Goal: Task Accomplishment & Management: Complete application form

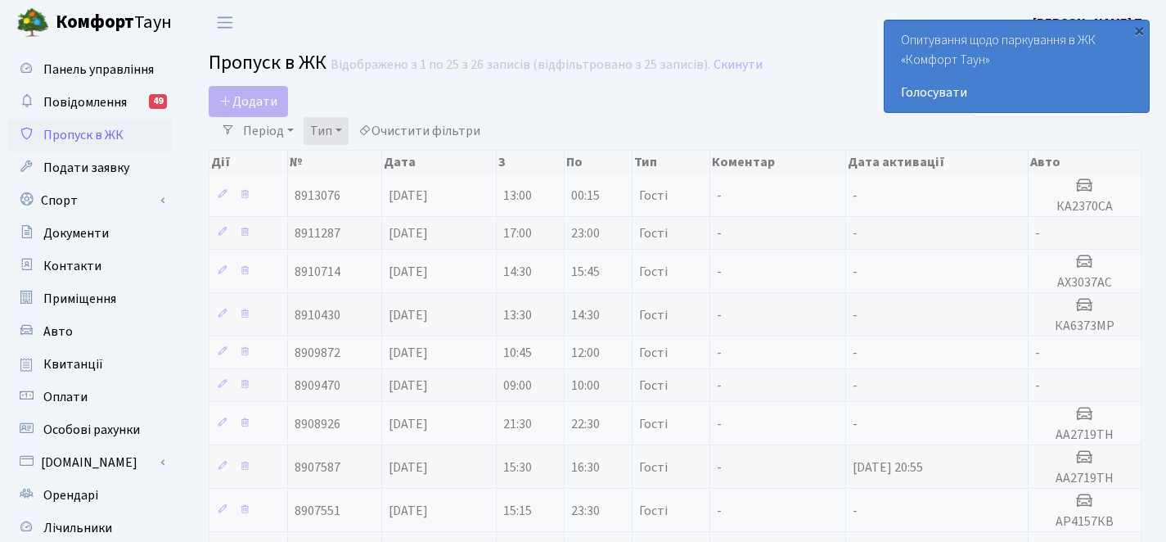
select select "25"
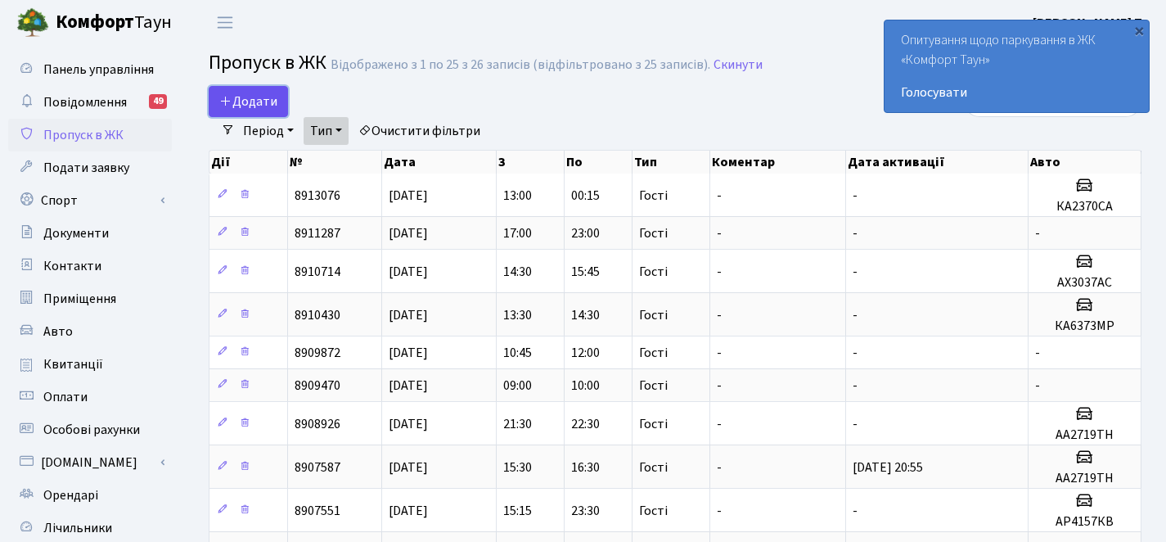
click at [255, 99] on span "Додати" at bounding box center [248, 101] width 58 height 18
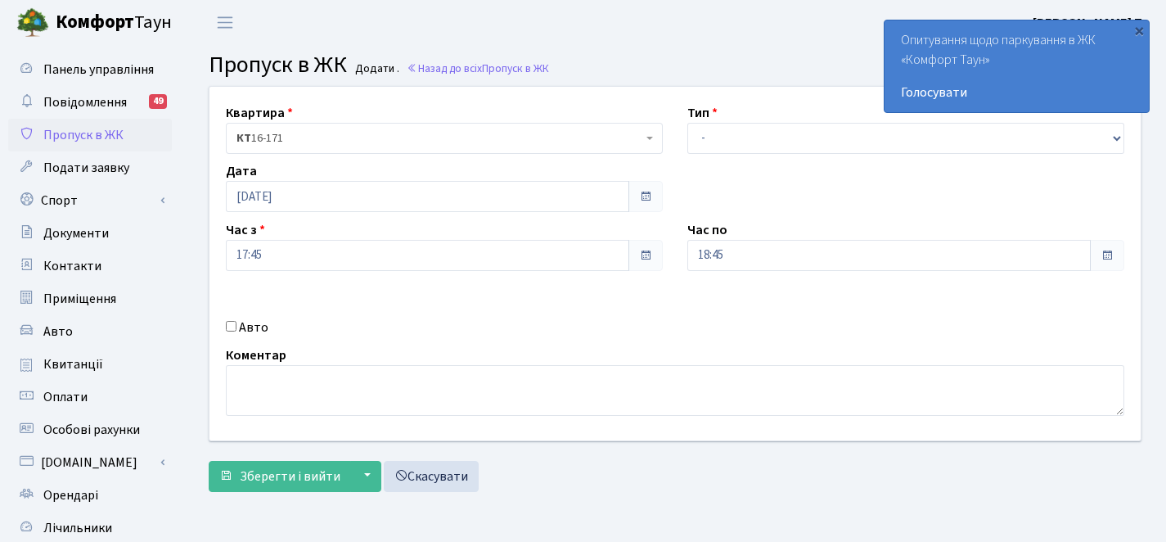
click at [243, 326] on label "Авто" at bounding box center [253, 328] width 29 height 20
click at [237, 326] on input "Авто" at bounding box center [231, 326] width 11 height 11
checkbox input "true"
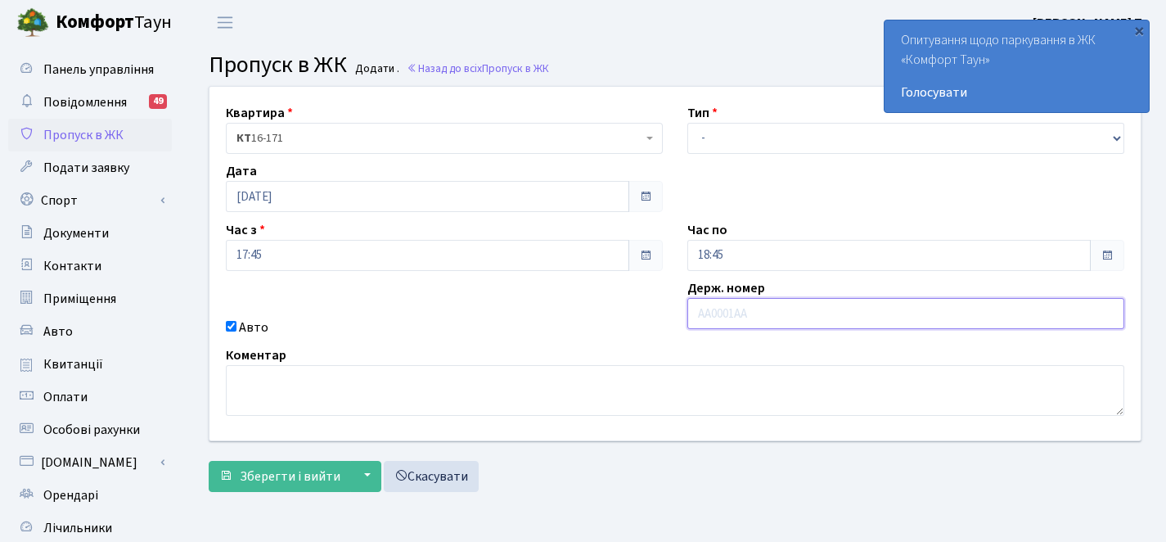
click at [723, 312] on input "text" at bounding box center [906, 313] width 437 height 31
type input "КА6373МР"
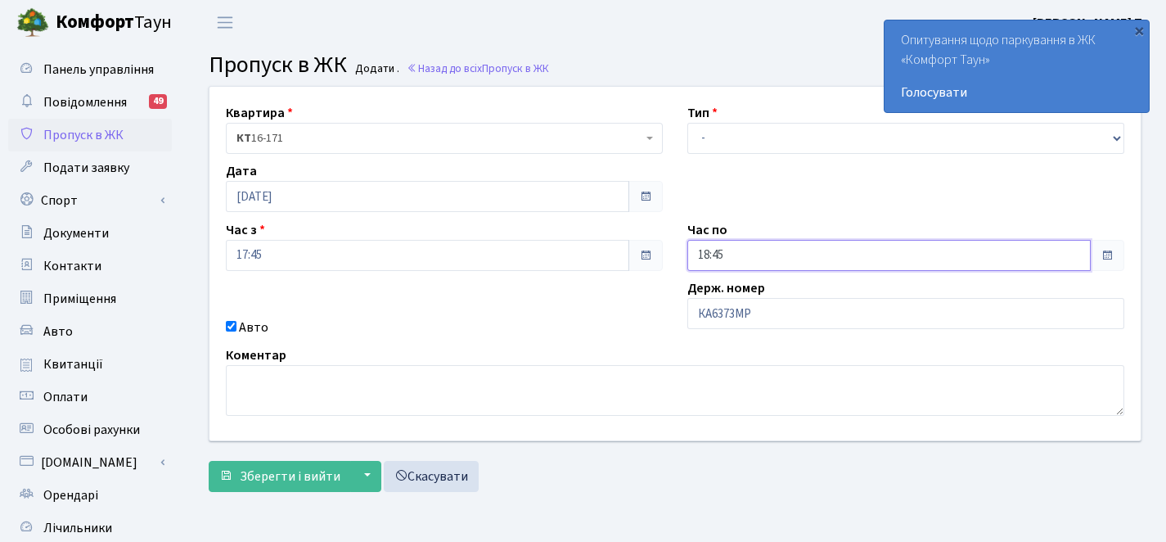
click at [769, 250] on input "18:45" at bounding box center [890, 255] width 404 height 31
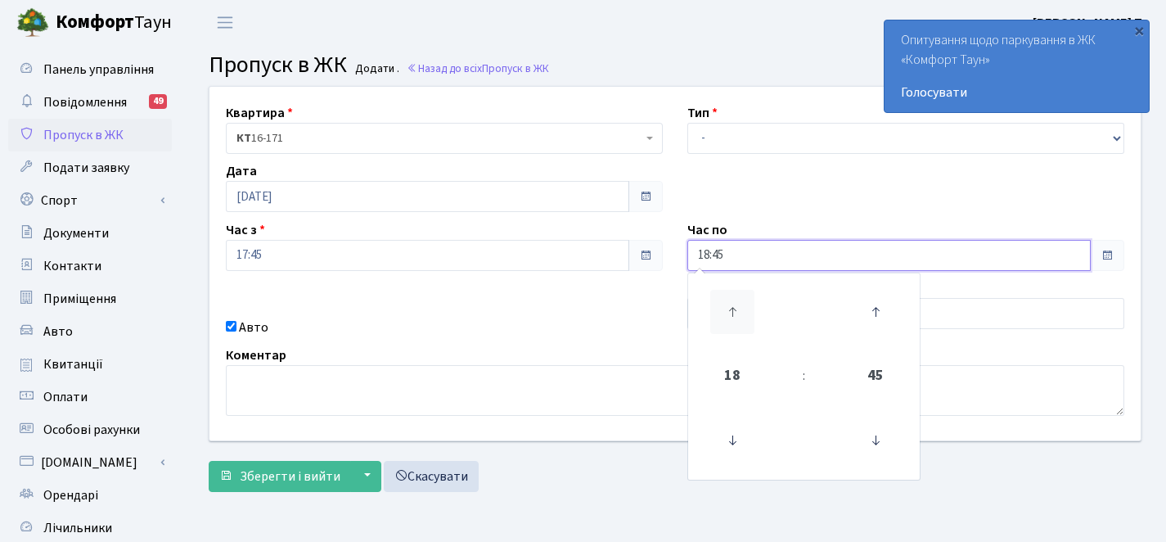
click at [724, 300] on icon at bounding box center [732, 312] width 44 height 44
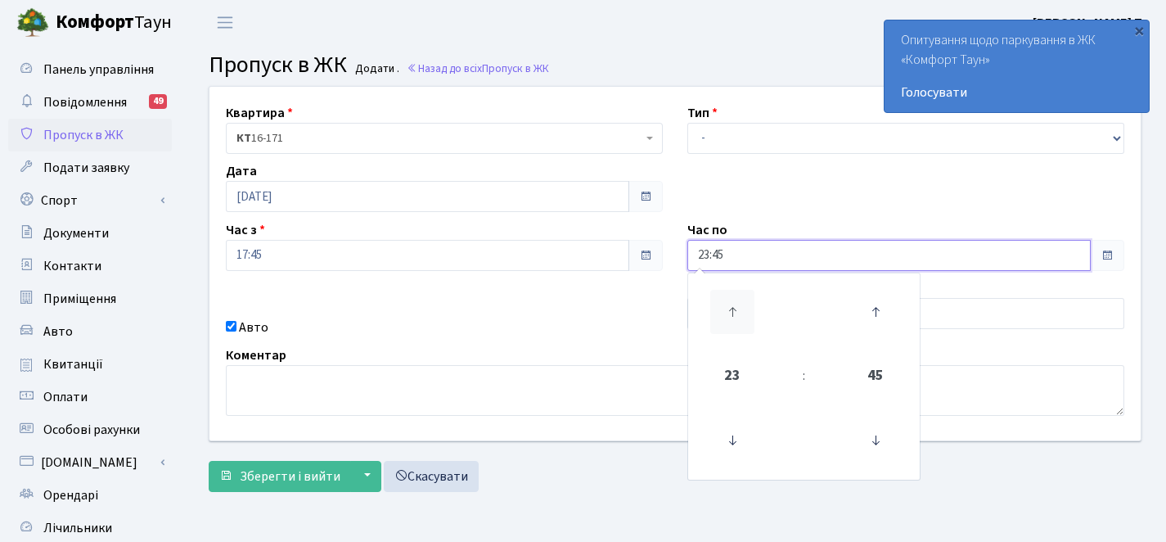
click at [724, 300] on icon at bounding box center [732, 312] width 44 height 44
type input "00:45"
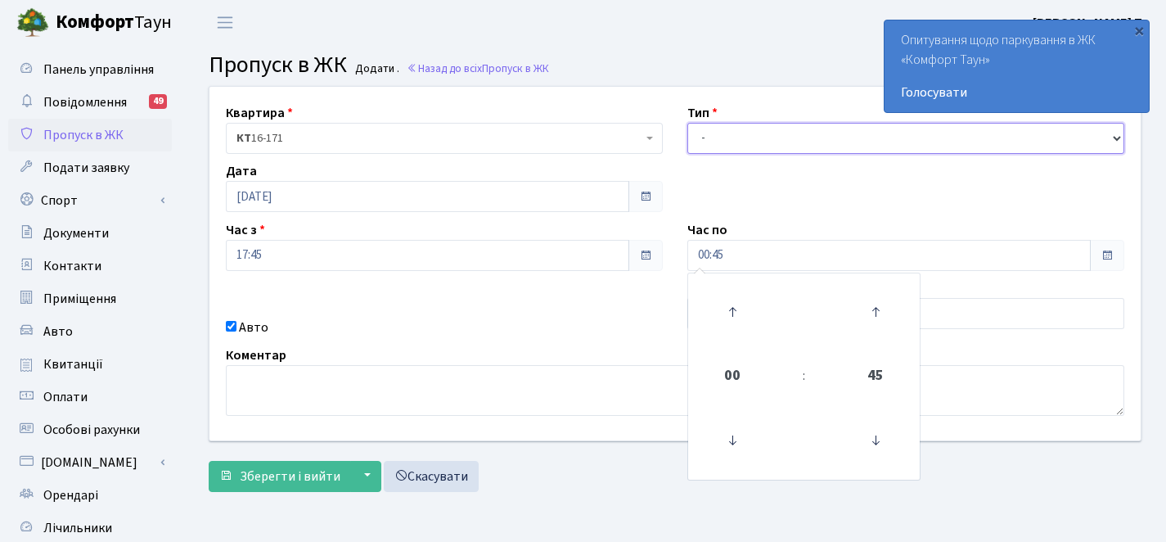
click at [733, 138] on select "- Доставка Таксі Гості Сервіс" at bounding box center [906, 138] width 437 height 31
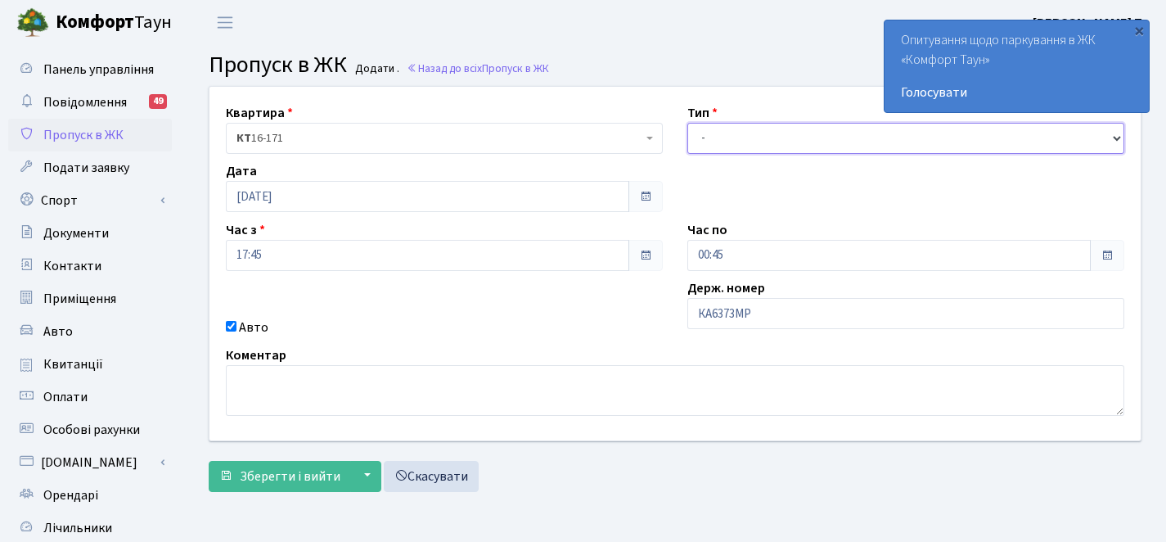
select select "3"
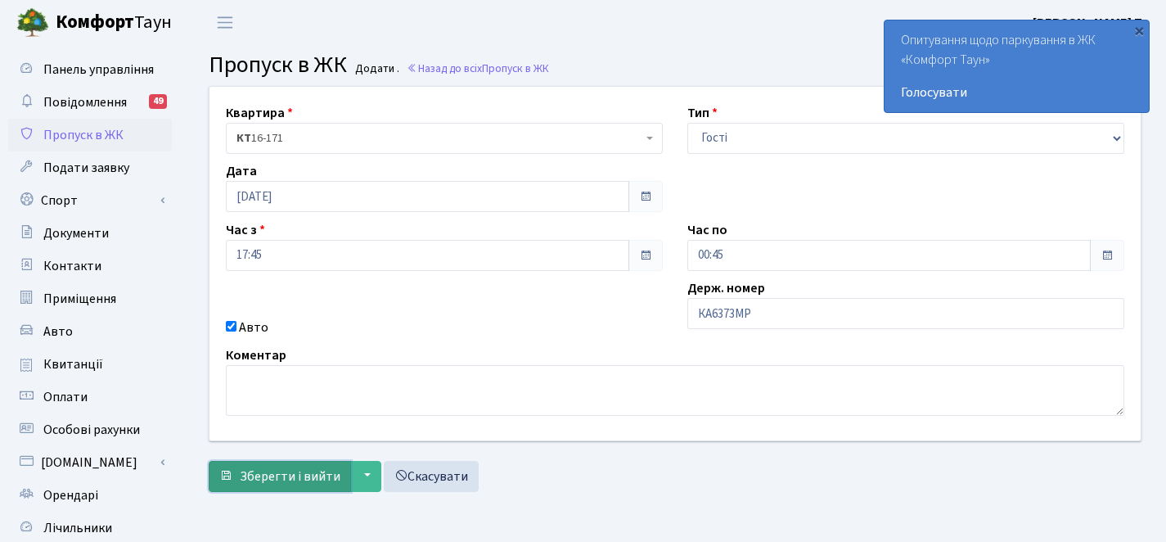
click at [287, 470] on span "Зберегти і вийти" at bounding box center [290, 476] width 101 height 18
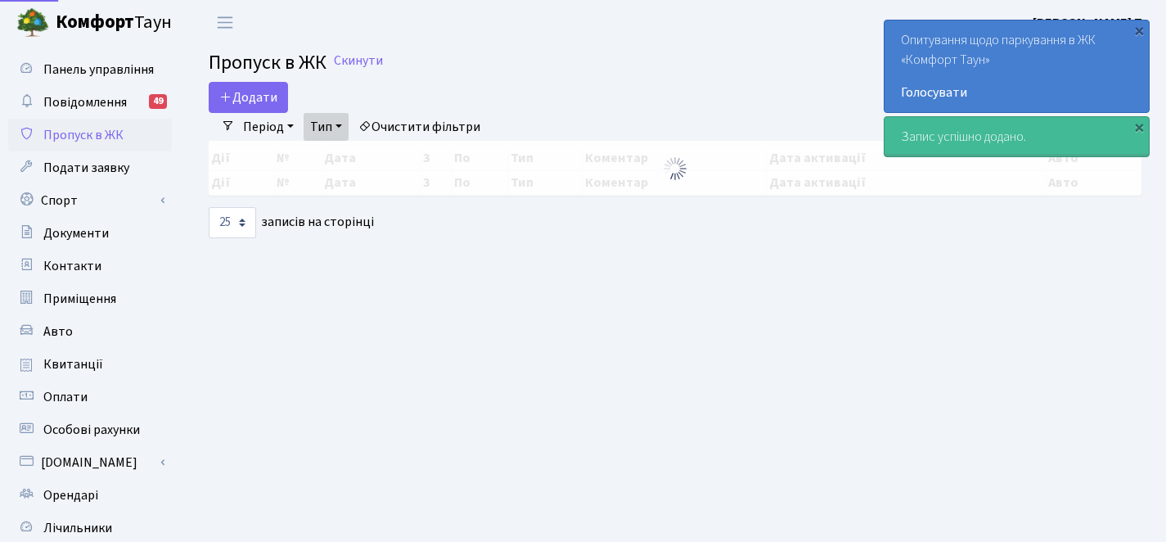
select select "25"
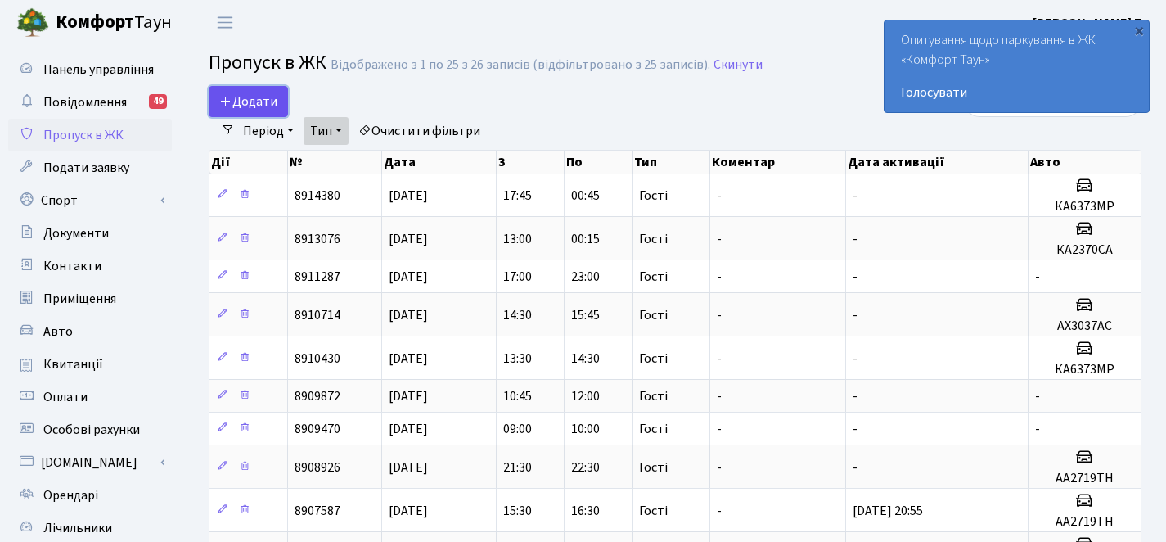
click at [235, 101] on span "Додати" at bounding box center [248, 101] width 58 height 18
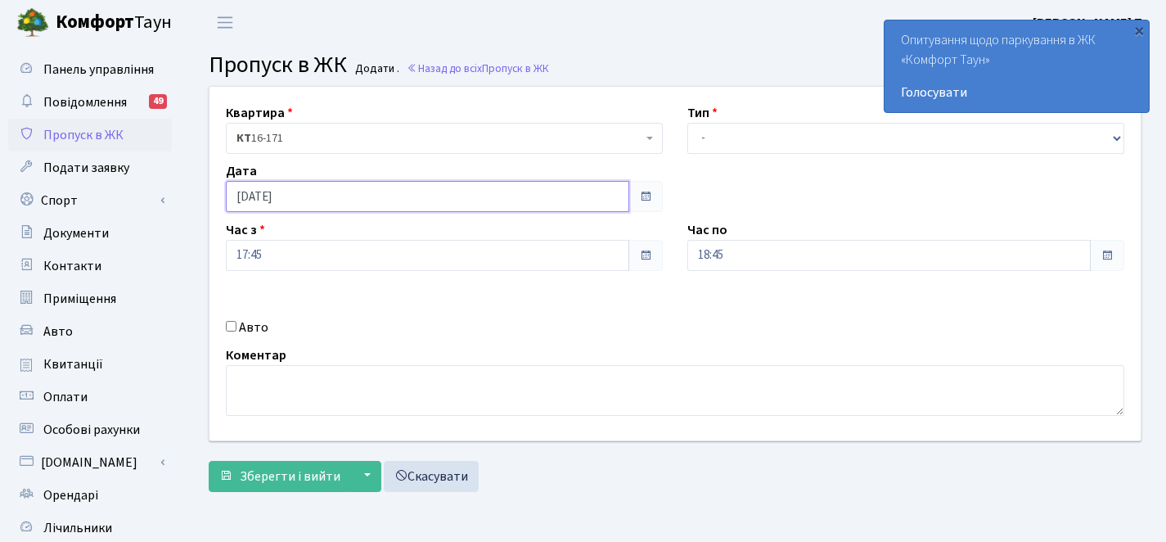
click at [250, 197] on input "[DATE]" at bounding box center [428, 196] width 404 height 31
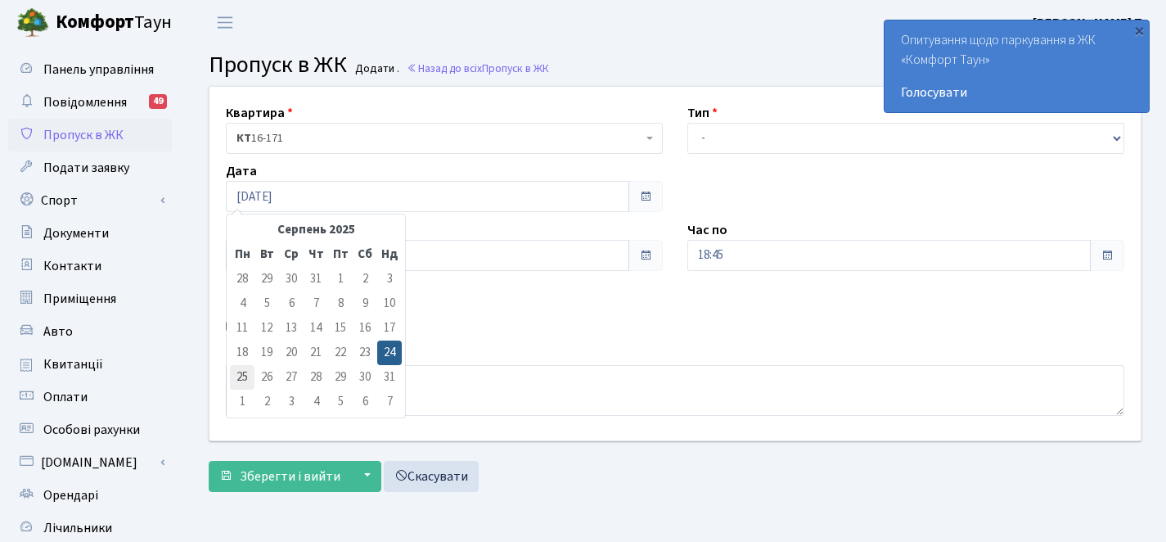
click at [246, 374] on td "25" at bounding box center [242, 377] width 25 height 25
type input "25.08.2025"
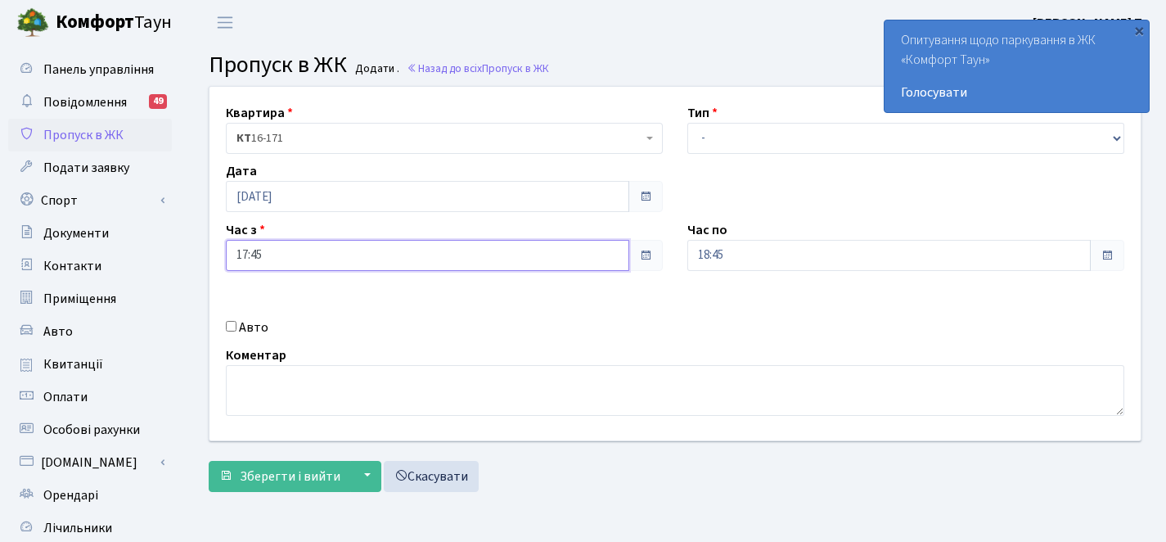
click at [250, 253] on input "17:45" at bounding box center [428, 255] width 404 height 31
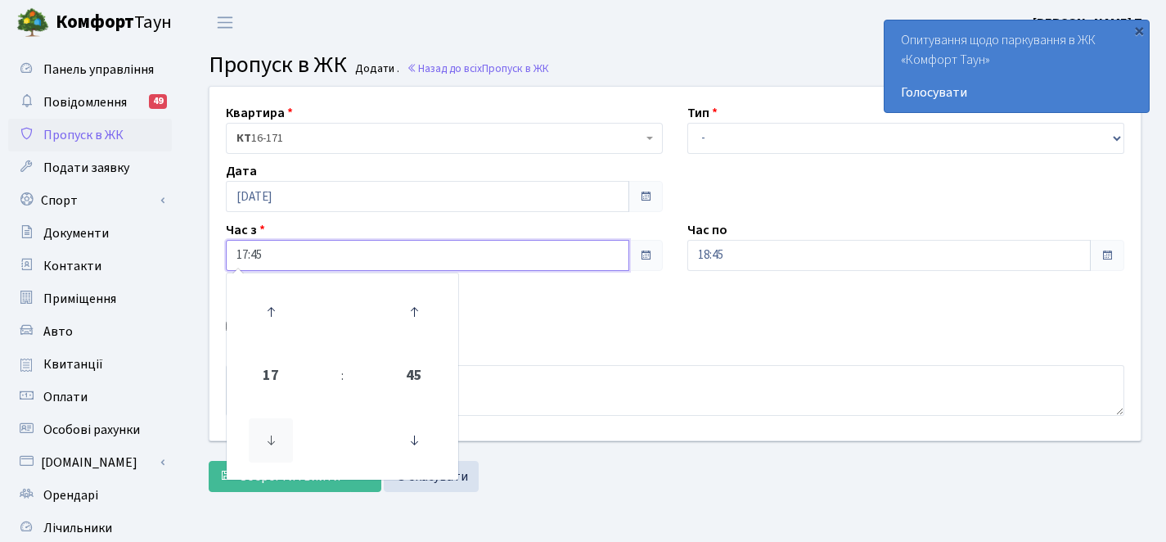
click at [273, 440] on icon at bounding box center [271, 440] width 44 height 44
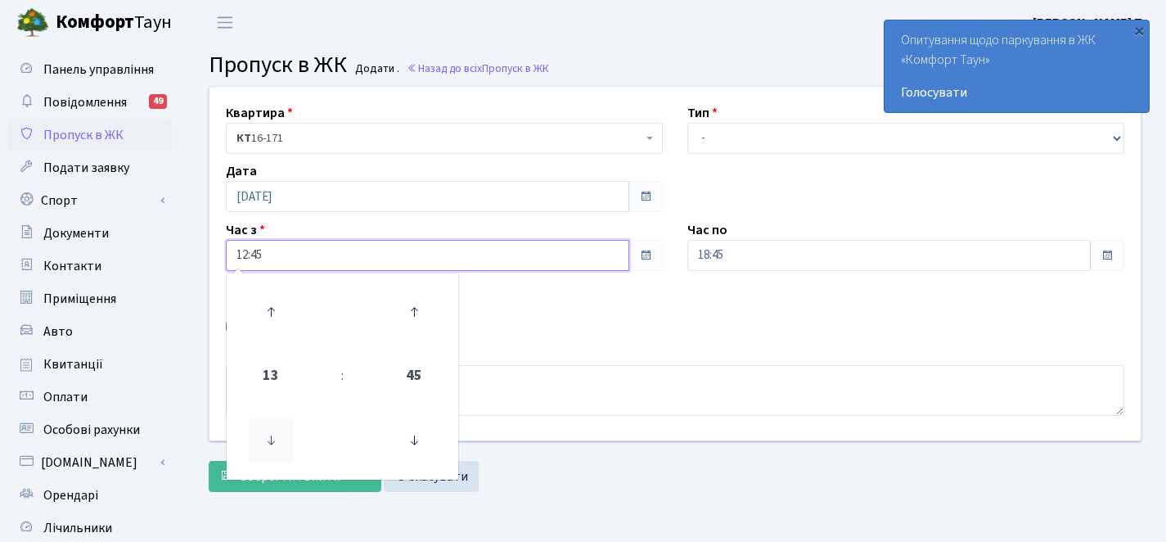
click at [273, 440] on icon at bounding box center [271, 440] width 44 height 44
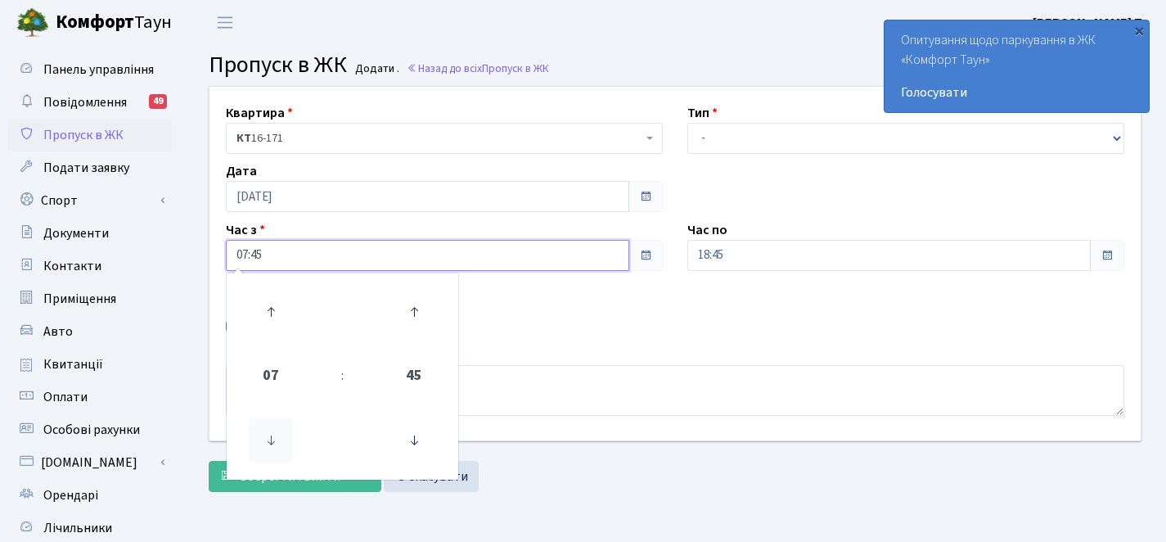
click at [273, 440] on icon at bounding box center [271, 440] width 44 height 44
type input "05:45"
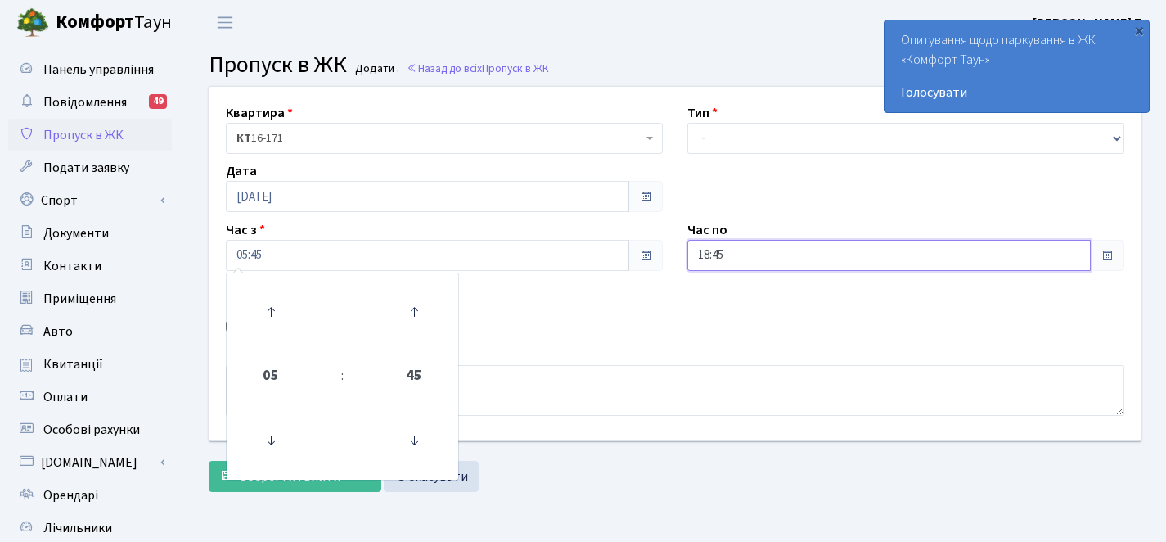
click at [875, 248] on input "18:45" at bounding box center [890, 255] width 404 height 31
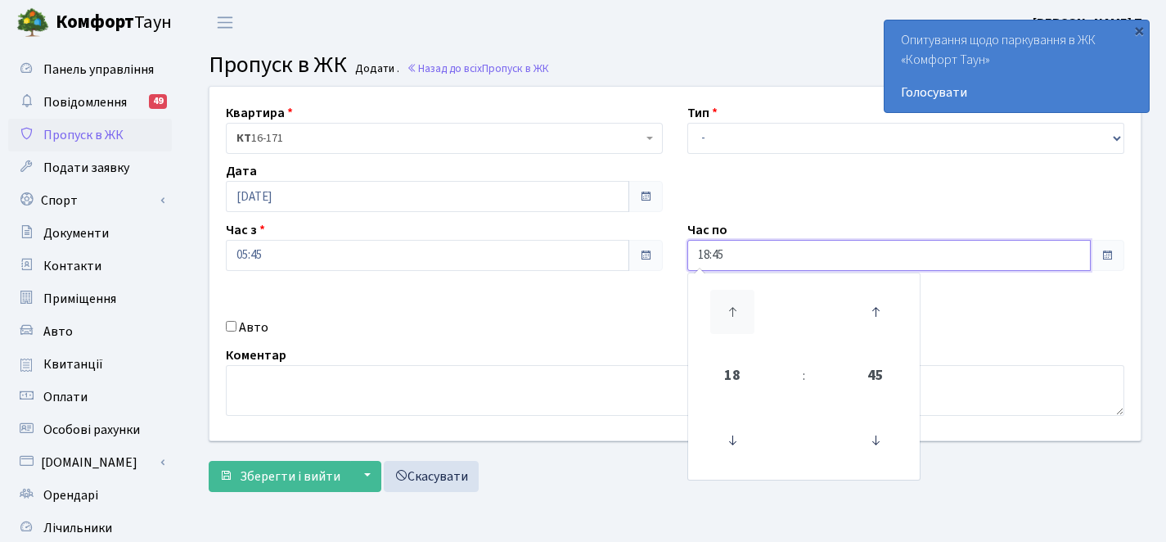
click at [733, 307] on icon at bounding box center [732, 312] width 44 height 44
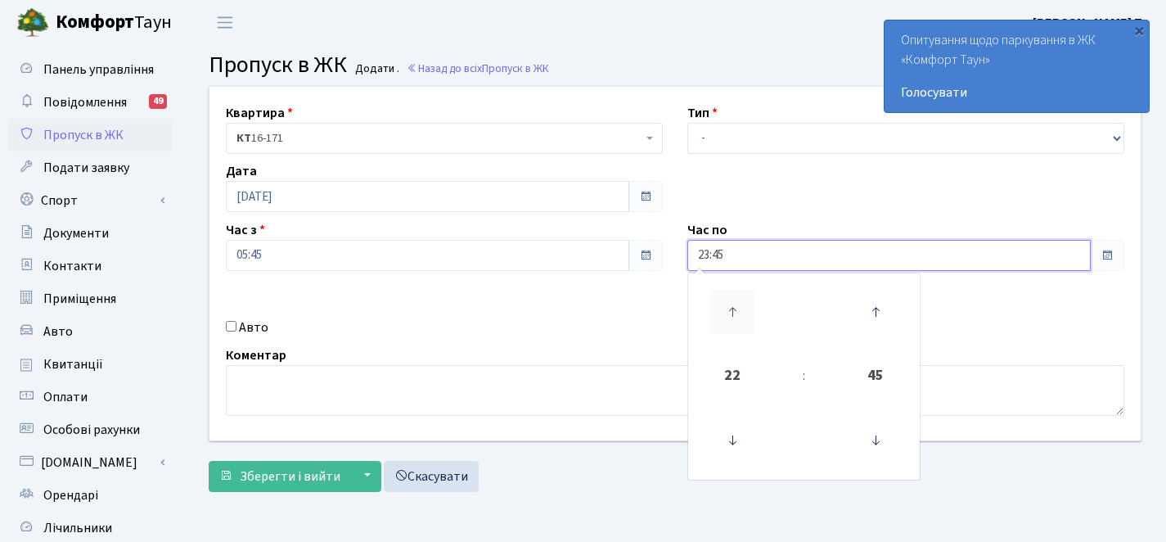
click at [733, 307] on icon at bounding box center [732, 312] width 44 height 44
click at [735, 435] on icon at bounding box center [732, 440] width 44 height 44
type input "00:45"
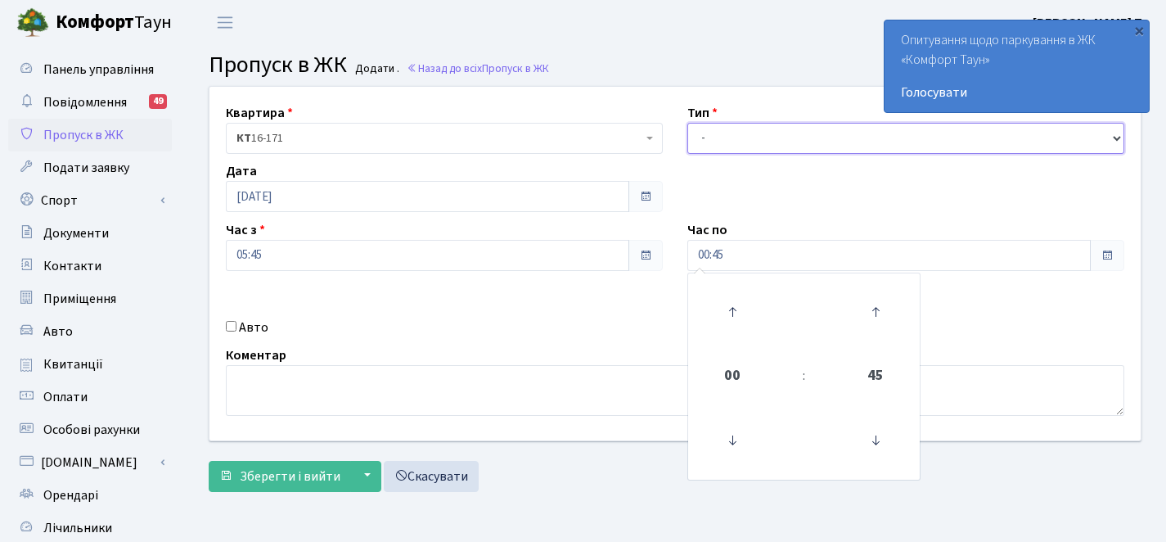
click at [778, 139] on select "- Доставка Таксі Гості Сервіс" at bounding box center [906, 138] width 437 height 31
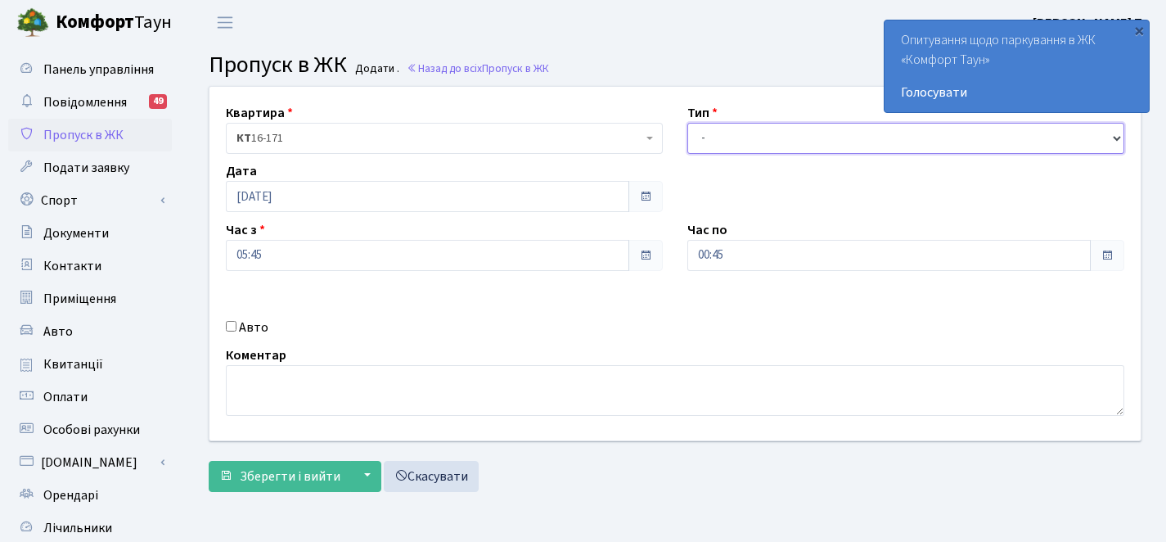
select select "3"
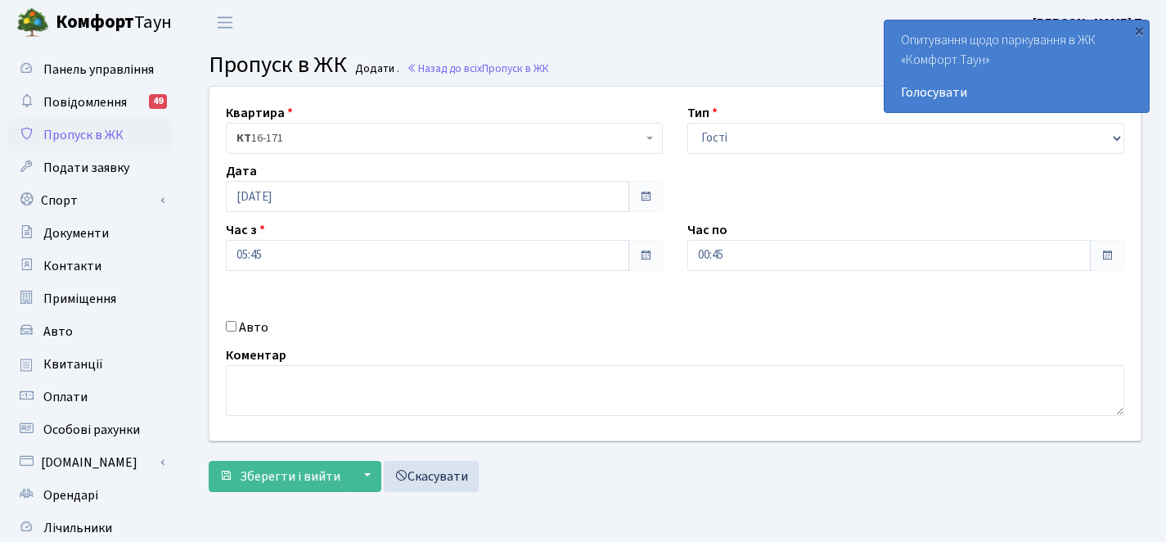
click at [254, 332] on label "Авто" at bounding box center [253, 328] width 29 height 20
click at [237, 332] on input "Авто" at bounding box center [231, 326] width 11 height 11
checkbox input "true"
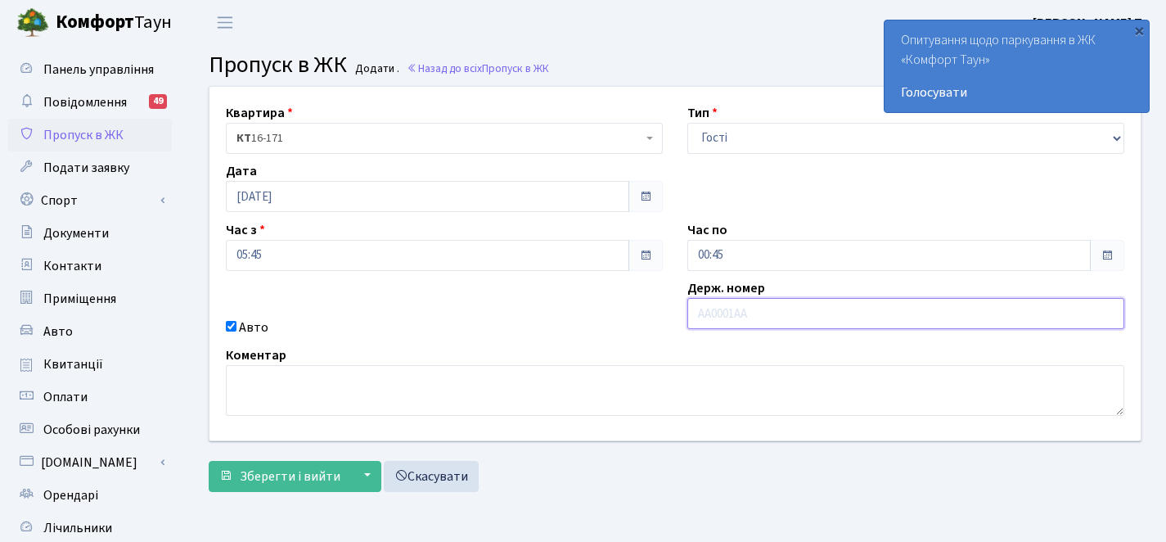
click at [723, 318] on input "text" at bounding box center [906, 313] width 437 height 31
click at [715, 315] on input "ка6373мр" at bounding box center [906, 313] width 437 height 31
type input "КА6373МР"
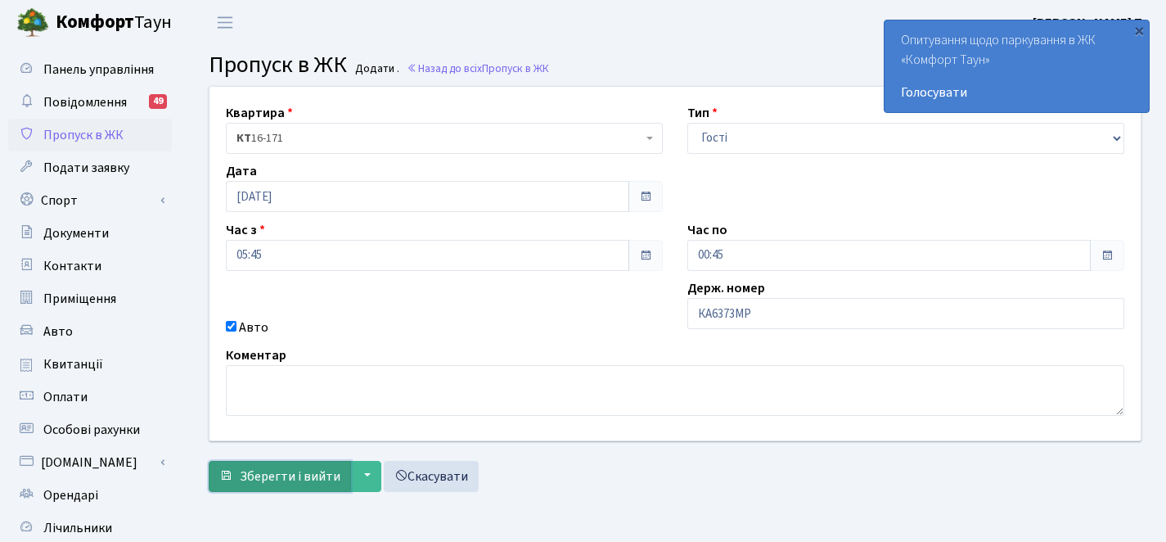
click at [264, 474] on span "Зберегти і вийти" at bounding box center [290, 476] width 101 height 18
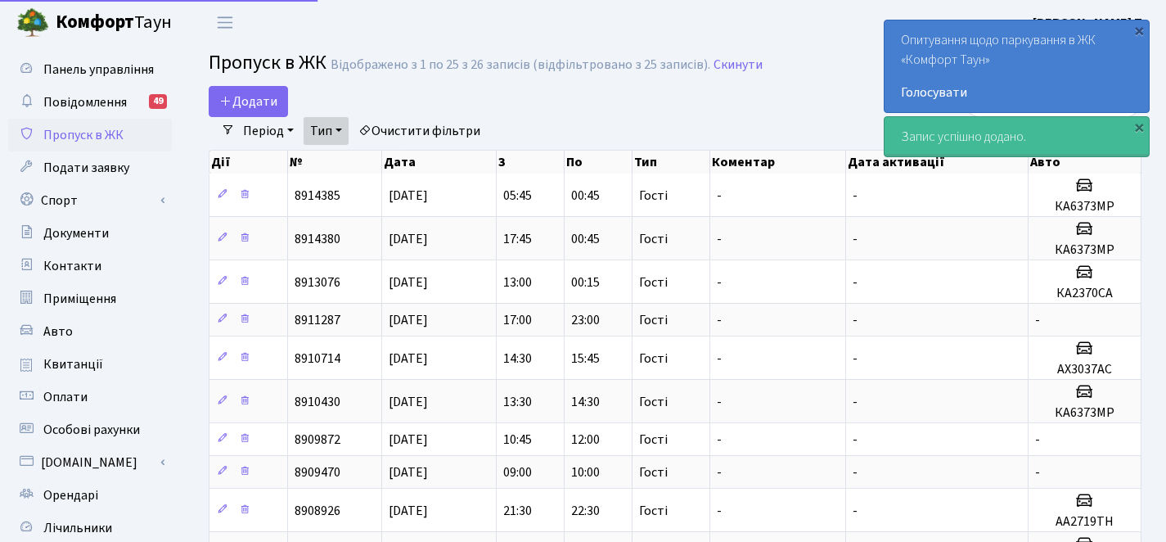
select select "25"
